Goal: Download file/media

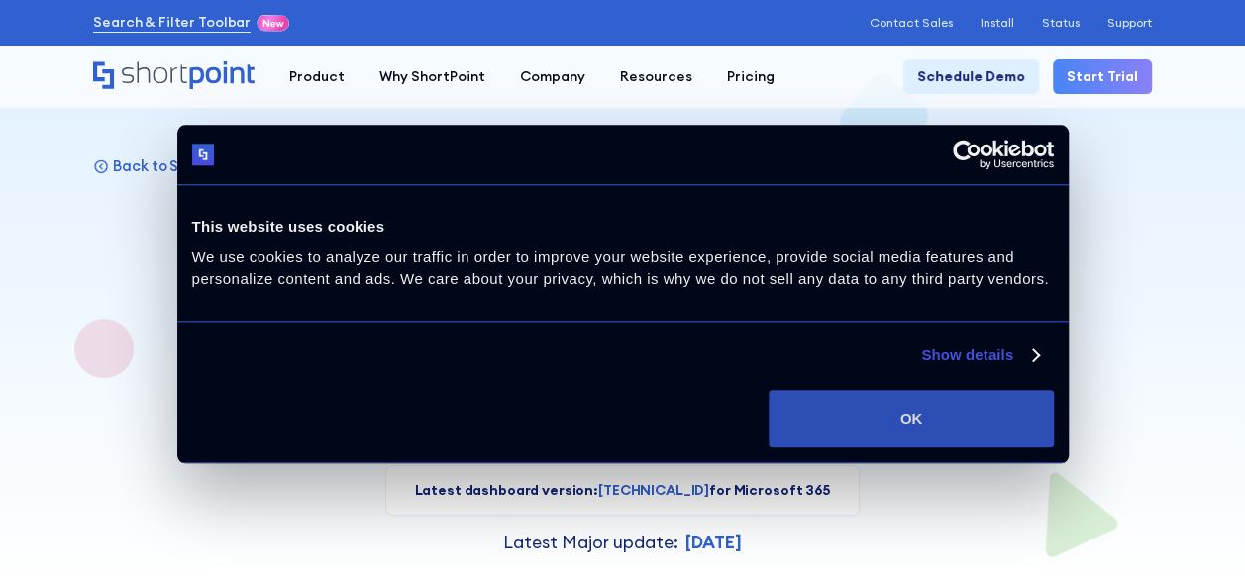
click at [904, 413] on button "OK" at bounding box center [910, 418] width 284 height 57
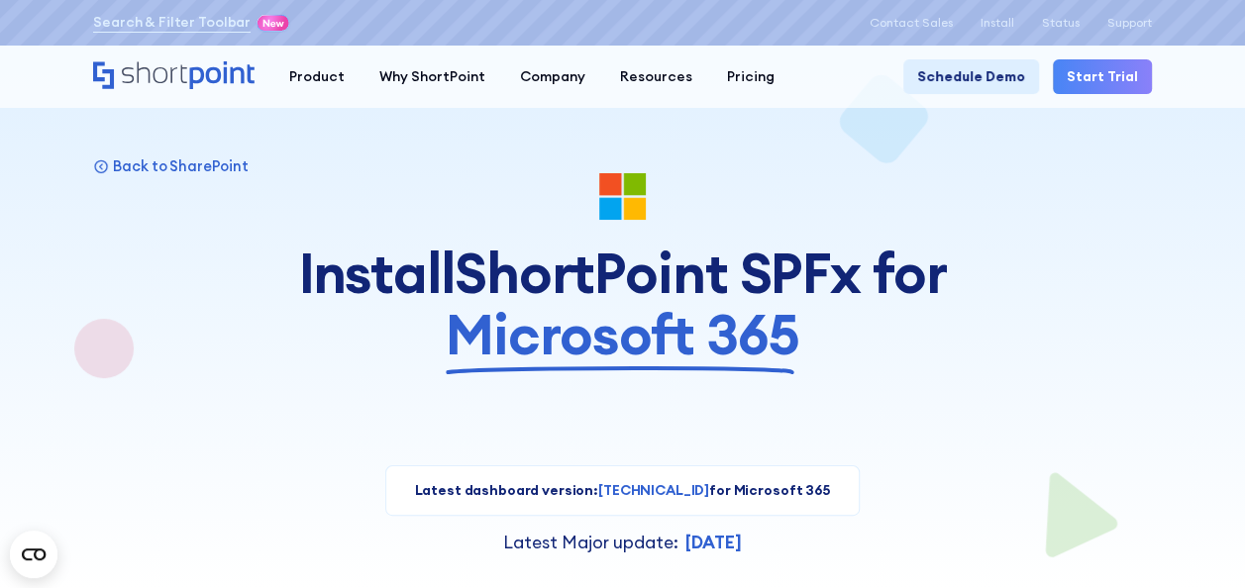
click at [685, 336] on span "Microsoft 365" at bounding box center [622, 334] width 352 height 61
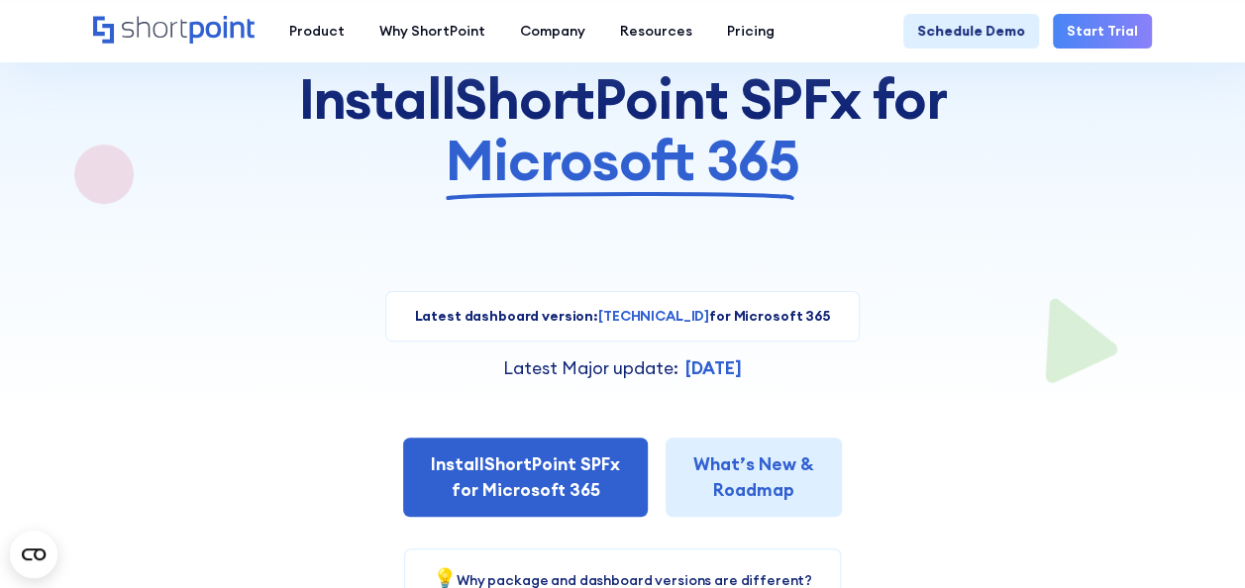
scroll to position [297, 0]
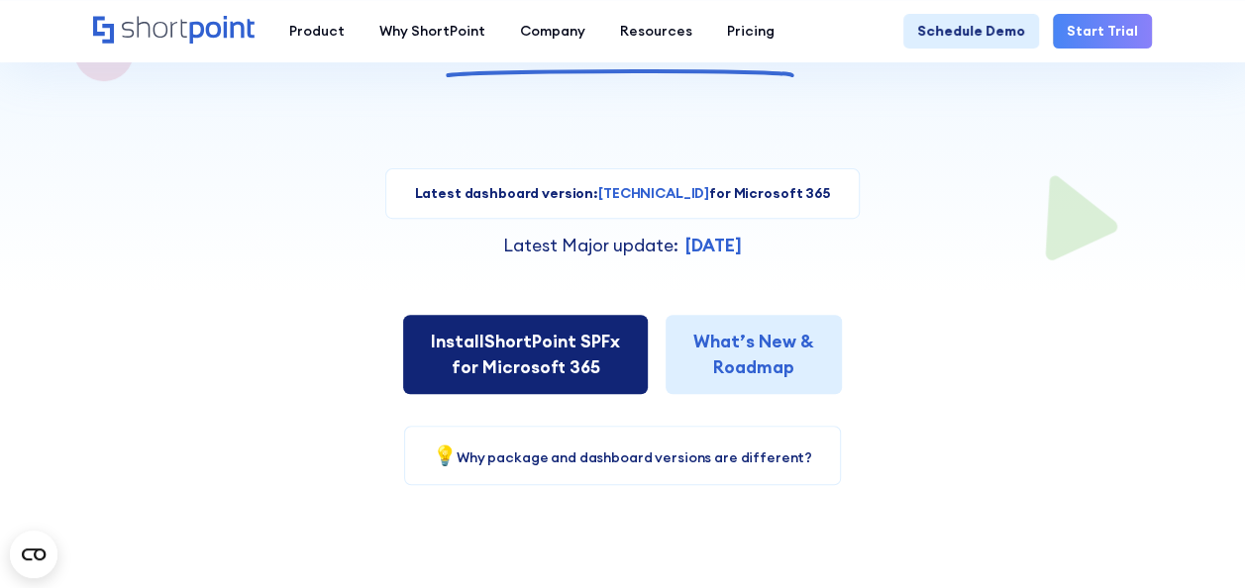
click at [503, 361] on link "Install ShortPoint SPFx for Microsoft 365" at bounding box center [525, 355] width 245 height 80
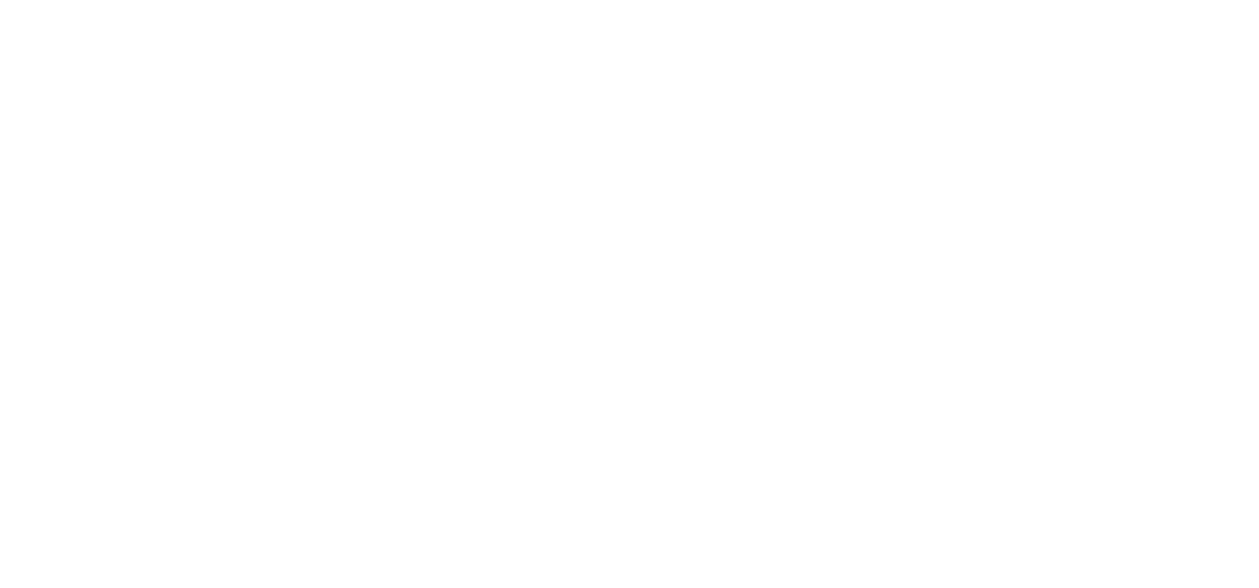
select select "Microsoft 365"
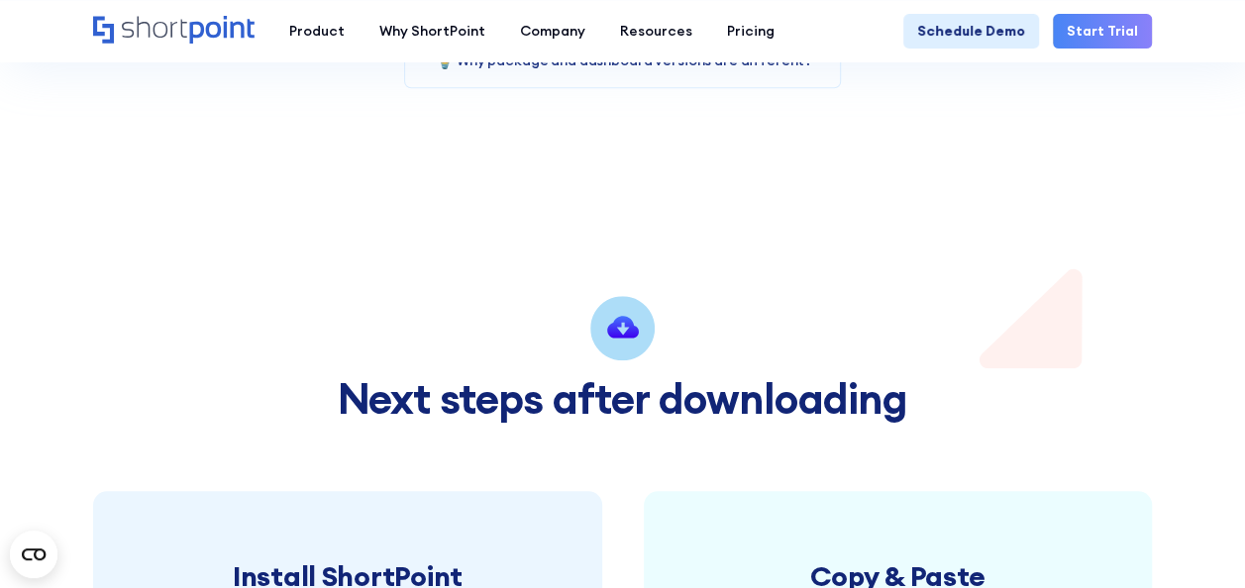
scroll to position [693, 0]
